Goal: Check status: Check status

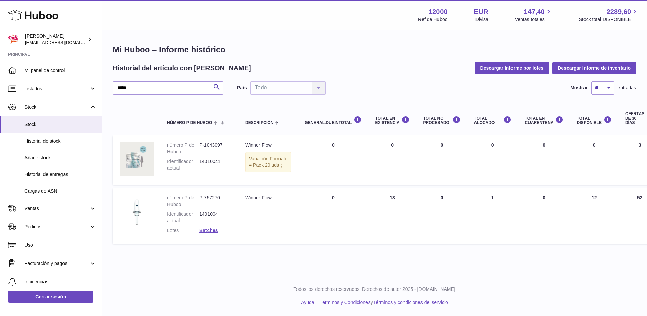
click at [30, 11] on icon at bounding box center [33, 15] width 50 height 14
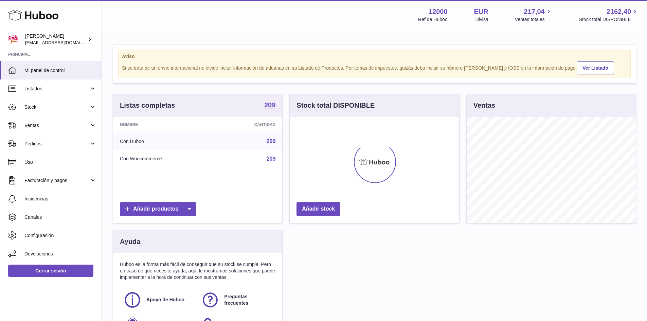
scroll to position [106, 169]
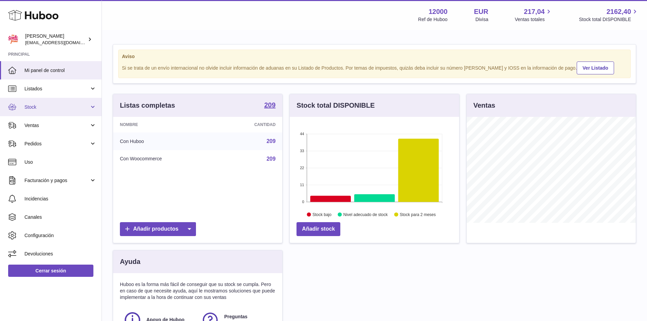
click at [30, 105] on span "Stock" at bounding box center [56, 107] width 65 height 6
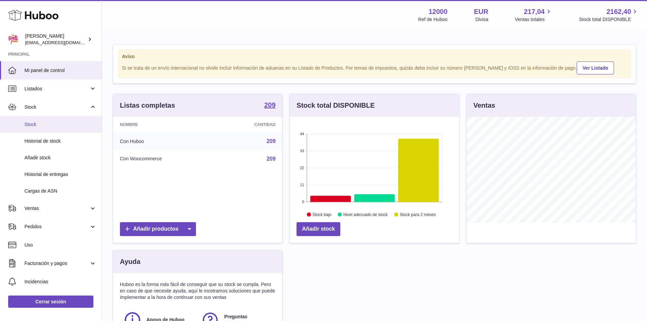
click at [35, 124] on span "Stock" at bounding box center [60, 124] width 72 height 6
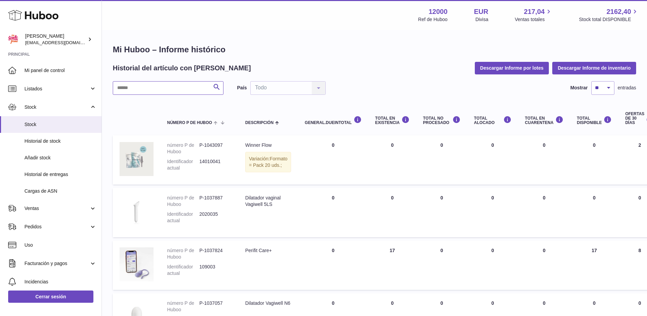
click at [179, 90] on input "text" at bounding box center [168, 88] width 111 height 14
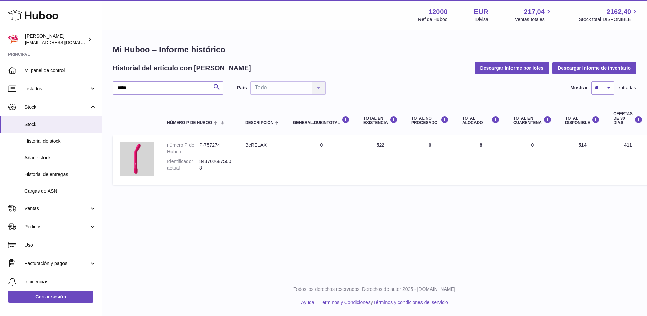
click at [460, 222] on div "Menú Huboo 12000 Ref de Huboo EUR Divisa 217,04 Ventas totales 2162,40 Stock to…" at bounding box center [374, 138] width 545 height 276
drag, startPoint x: 140, startPoint y: 89, endPoint x: 65, endPoint y: 76, distance: 76.1
click at [65, 77] on div "Huboo [PERSON_NAME] [PERSON_NAME][EMAIL_ADDRESS][DOMAIN_NAME] Principal Mi pane…" at bounding box center [323, 158] width 647 height 316
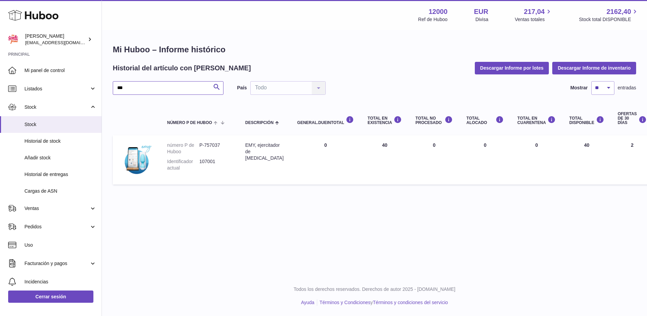
type input "***"
